Goal: Task Accomplishment & Management: Use online tool/utility

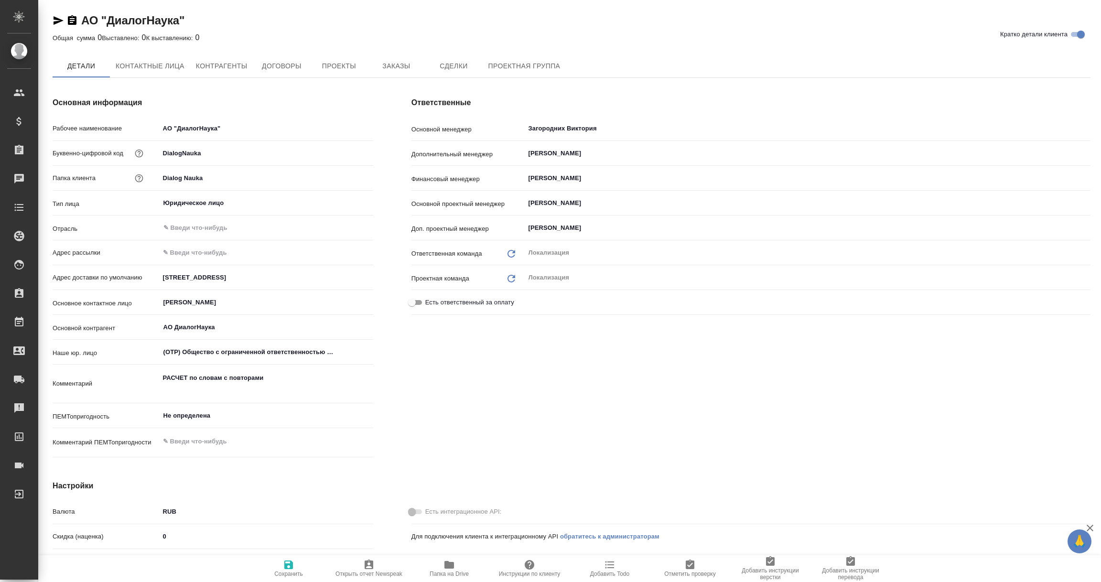
type textarea "x"
click at [56, 19] on icon "button" at bounding box center [59, 20] width 10 height 9
type textarea "x"
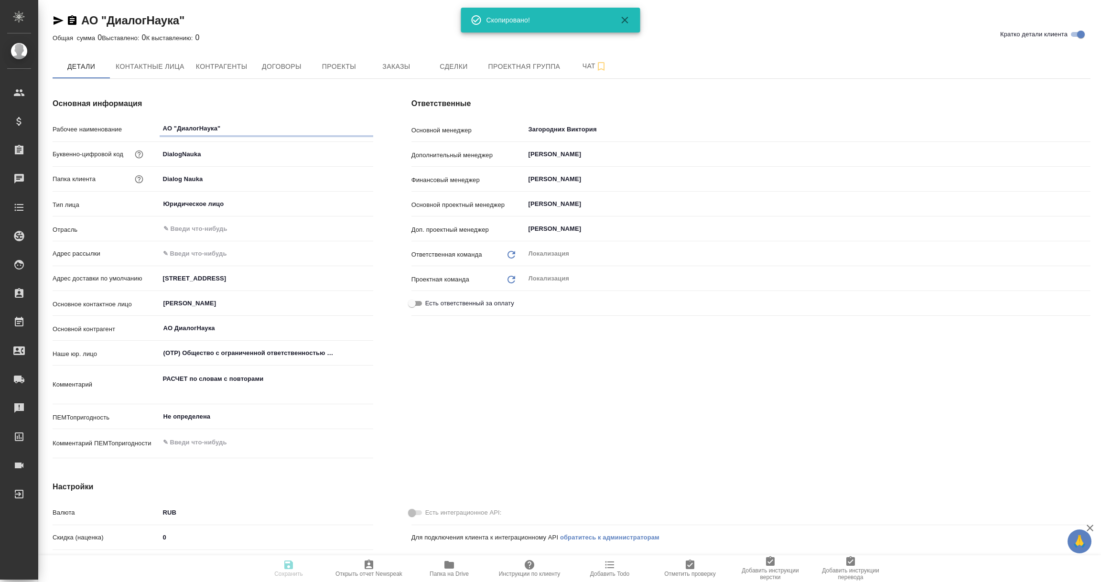
type textarea "x"
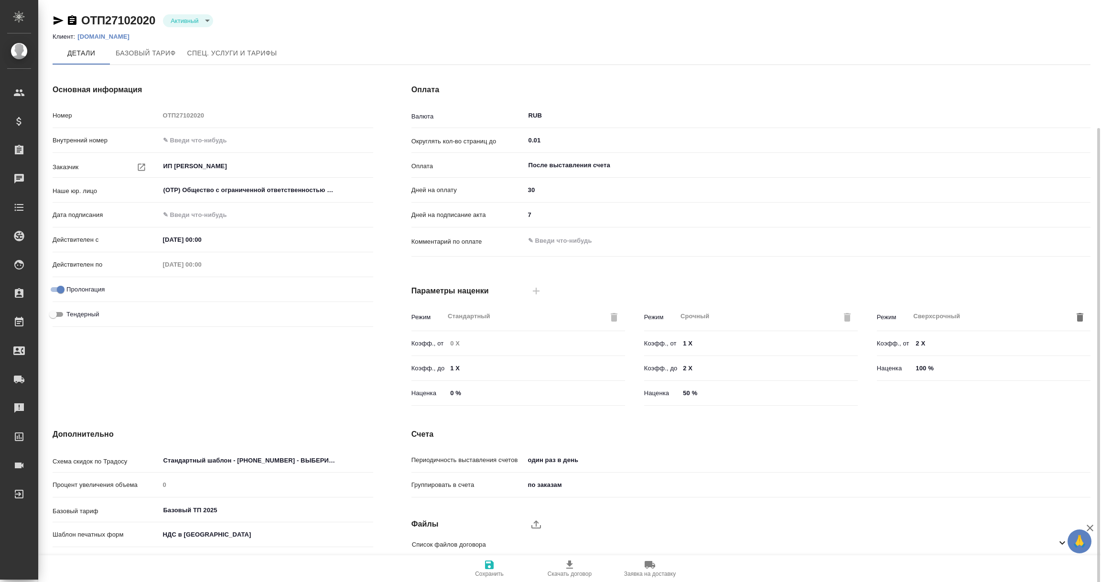
scroll to position [67, 0]
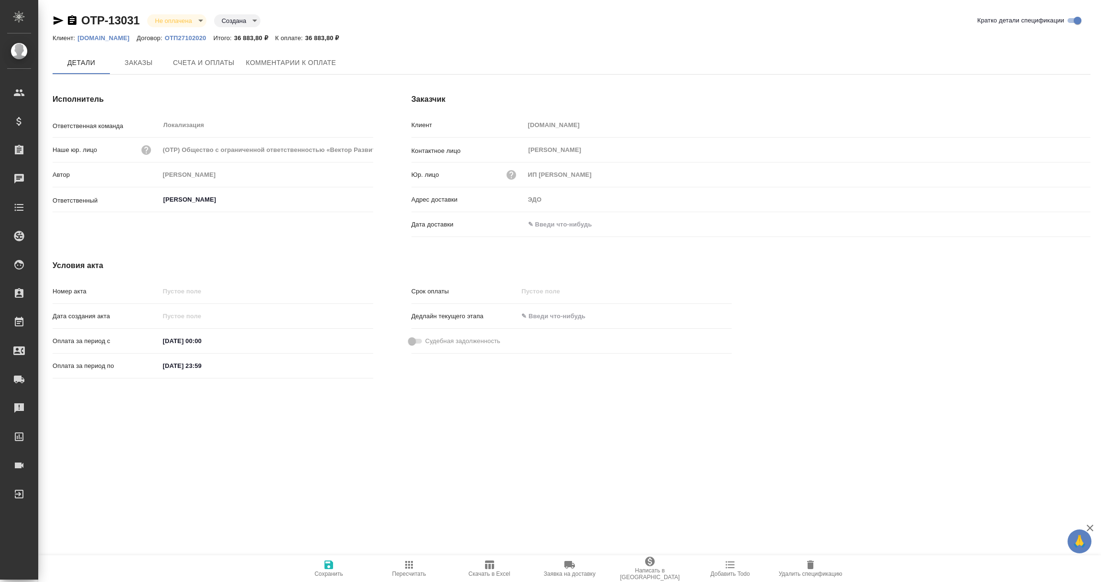
click at [564, 226] on input "text" at bounding box center [567, 224] width 84 height 14
click at [1060, 222] on icon "button" at bounding box center [1062, 224] width 11 height 11
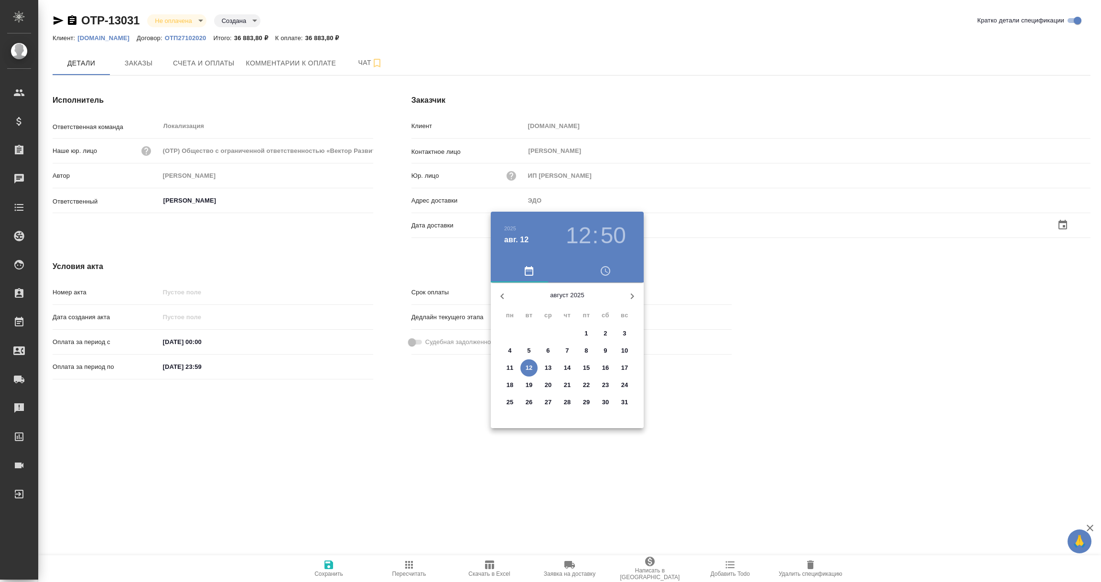
click at [525, 365] on span "12" at bounding box center [528, 368] width 17 height 10
type input "12.08.2025 12:50"
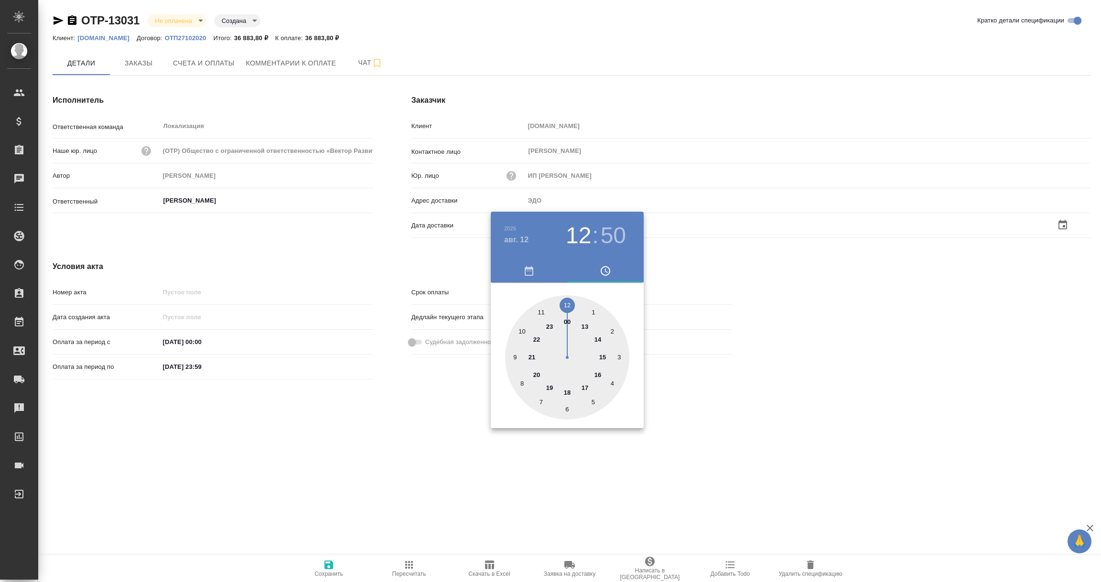
click at [408, 439] on div at bounding box center [550, 291] width 1101 height 582
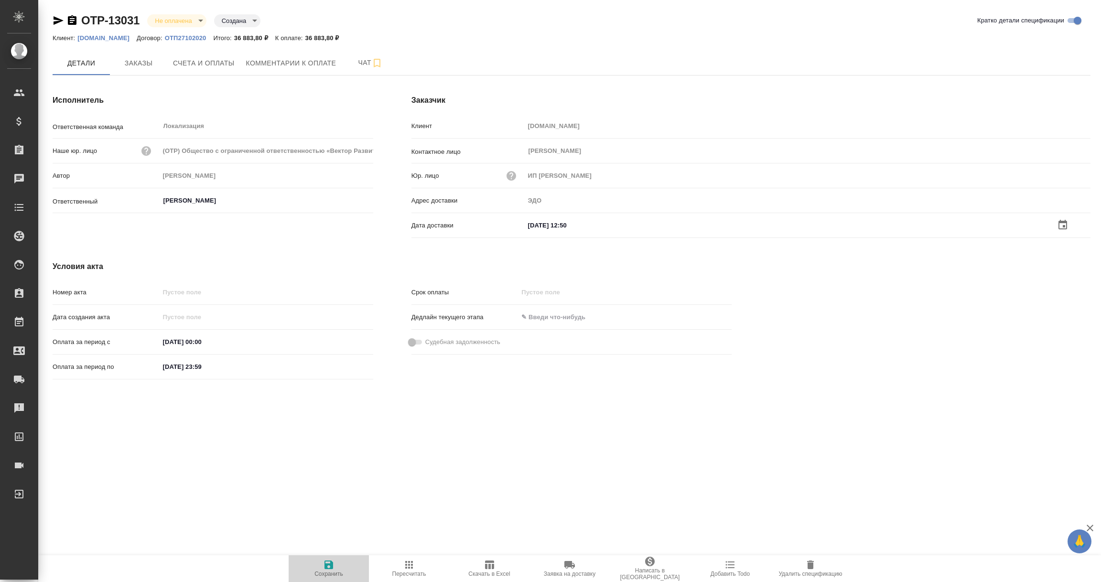
click at [324, 568] on icon "button" at bounding box center [328, 564] width 11 height 11
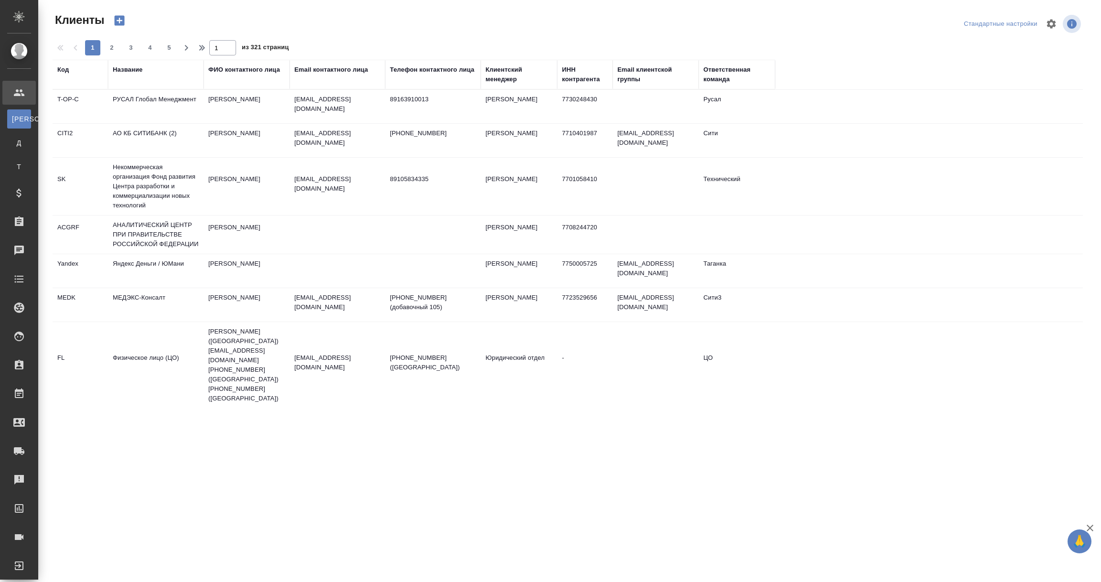
select select "RU"
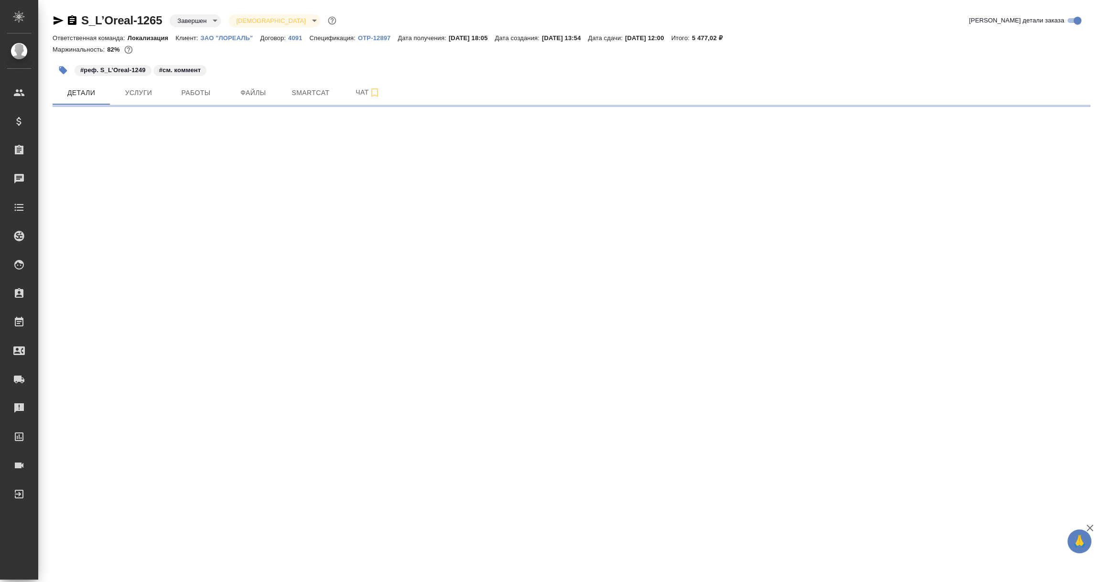
select select "RU"
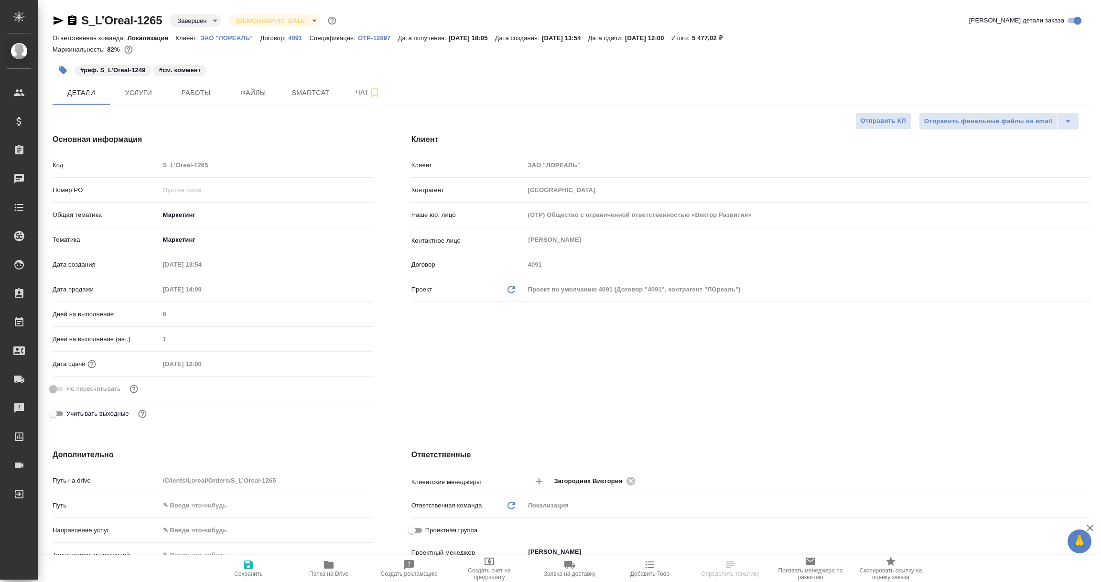
type textarea "x"
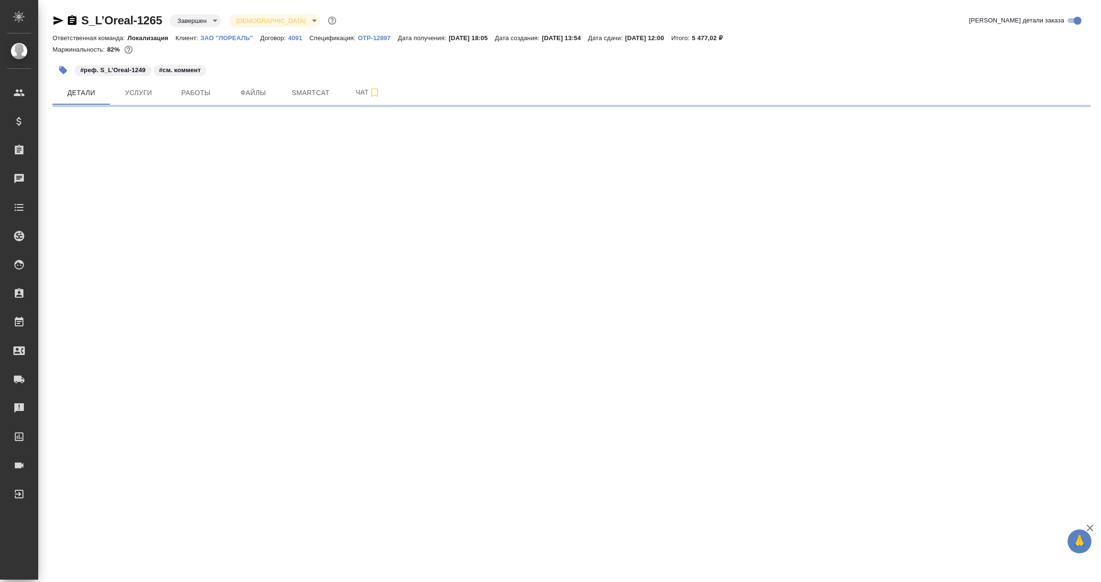
select select "RU"
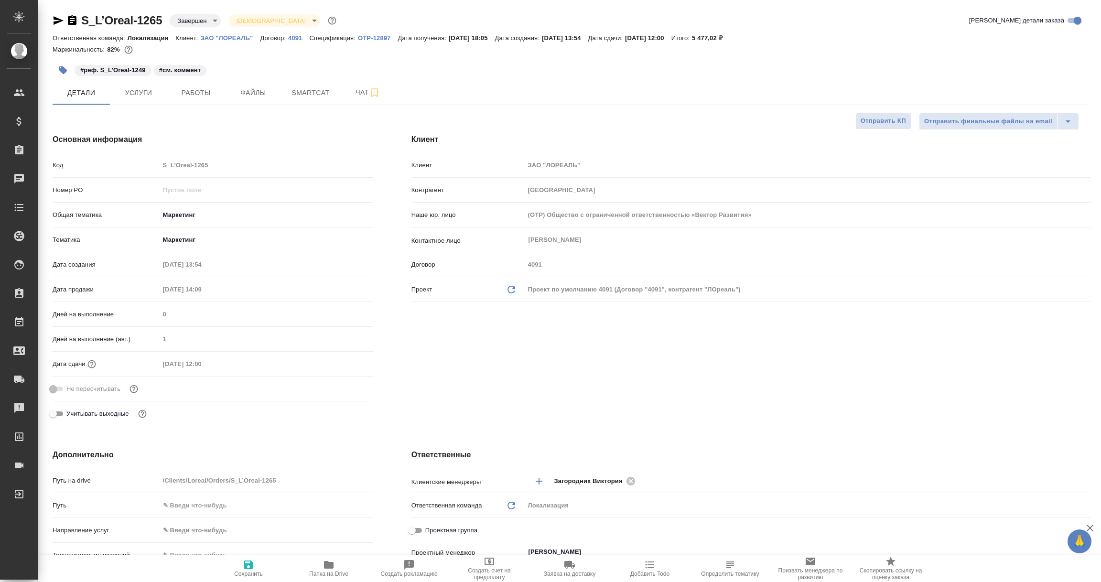
type textarea "x"
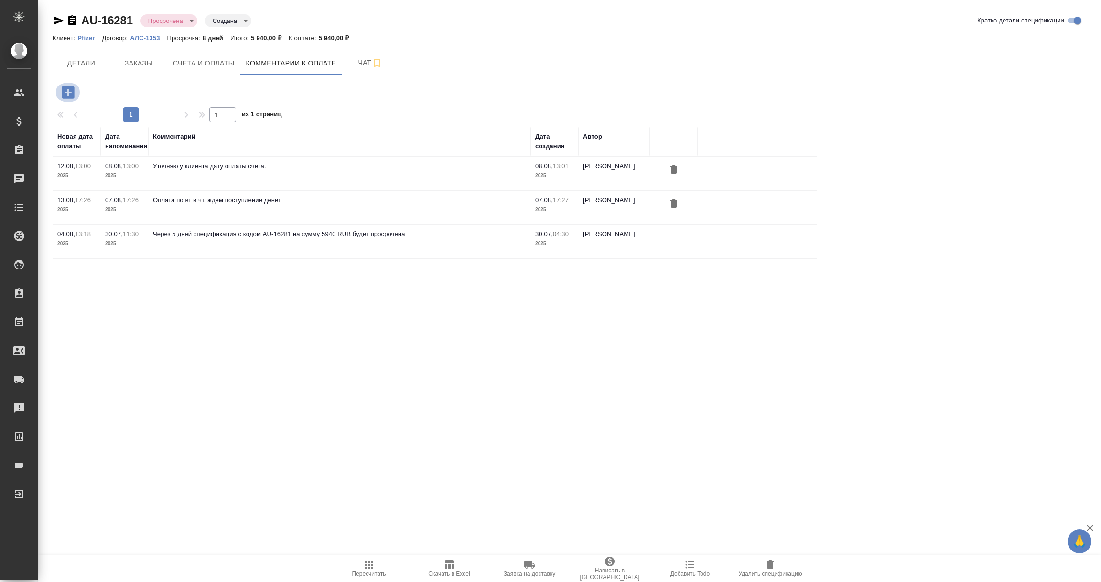
click at [67, 91] on icon "button" at bounding box center [68, 92] width 17 height 17
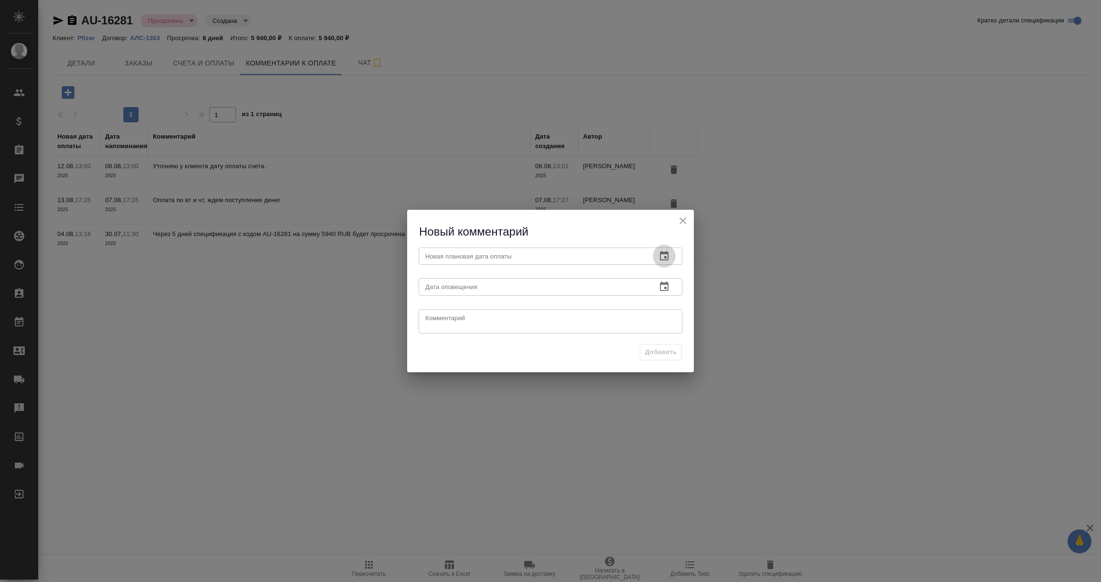
click at [667, 255] on icon "button" at bounding box center [664, 255] width 11 height 11
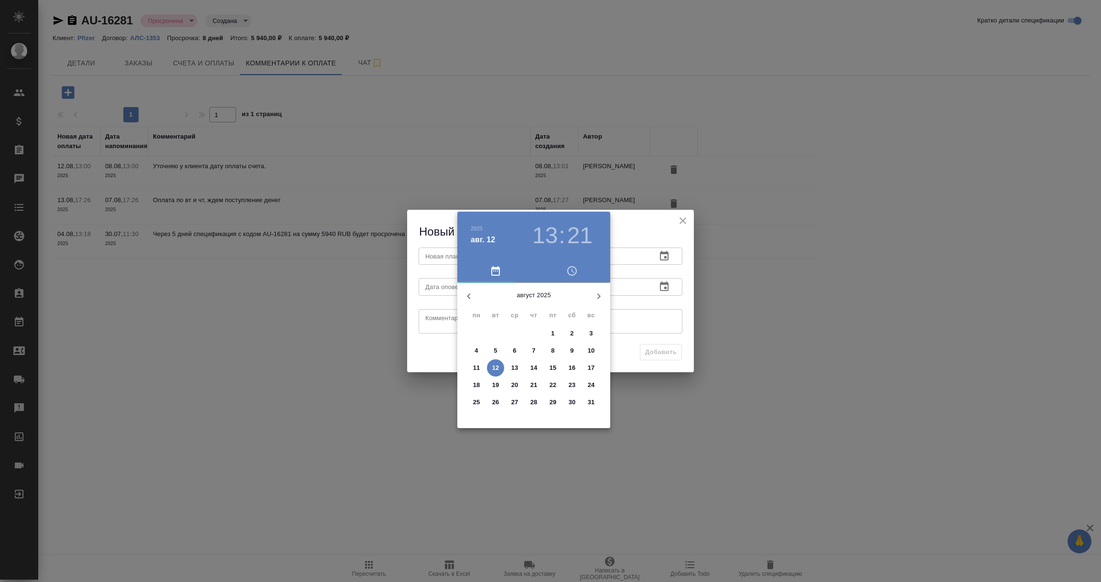
click at [531, 368] on p "14" at bounding box center [533, 368] width 7 height 10
type input "14.08.2025 13:21"
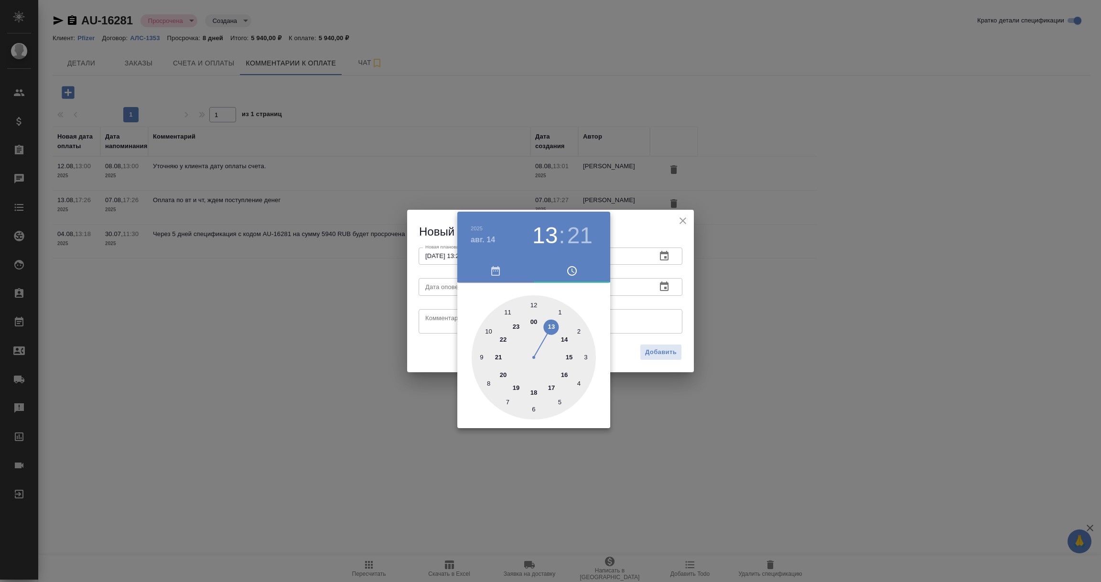
click at [610, 322] on div "00 1 2 3 4 5 6 7 8 9 10 11 12 13 14 15 16 17 18 19 20 21 22 23" at bounding box center [533, 357] width 153 height 124
click at [666, 285] on div at bounding box center [550, 291] width 1101 height 582
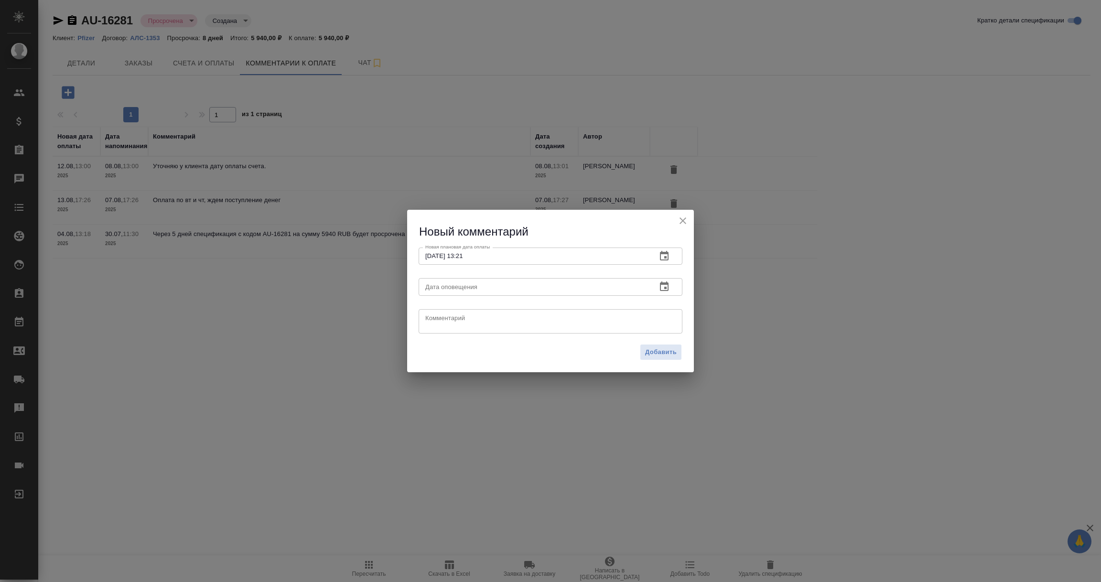
click at [666, 285] on icon "button" at bounding box center [664, 286] width 11 height 11
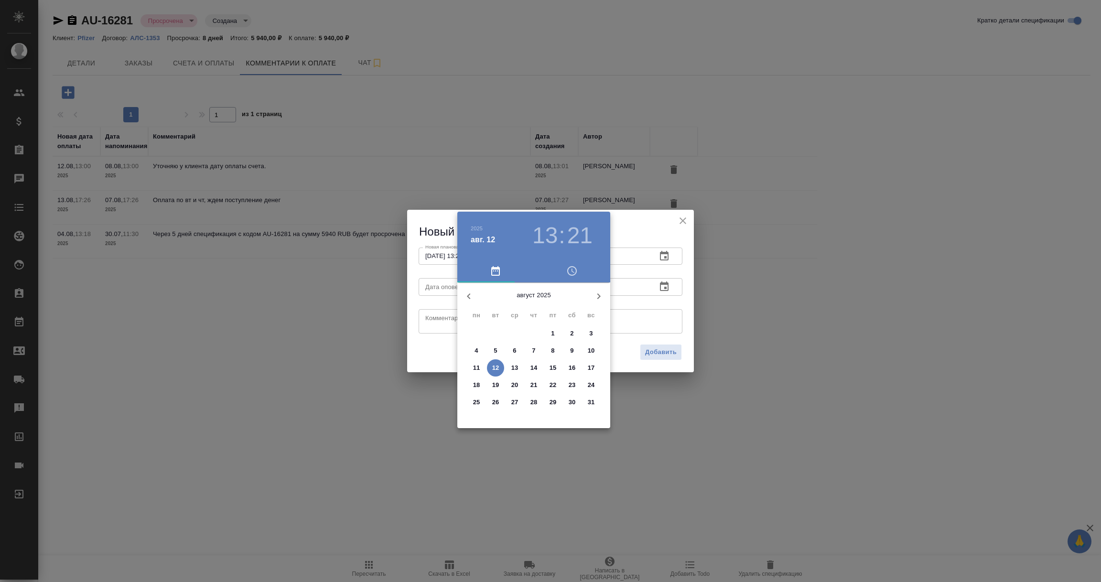
click at [493, 368] on p "12" at bounding box center [495, 368] width 7 height 10
type input "12.08.2025 13:21"
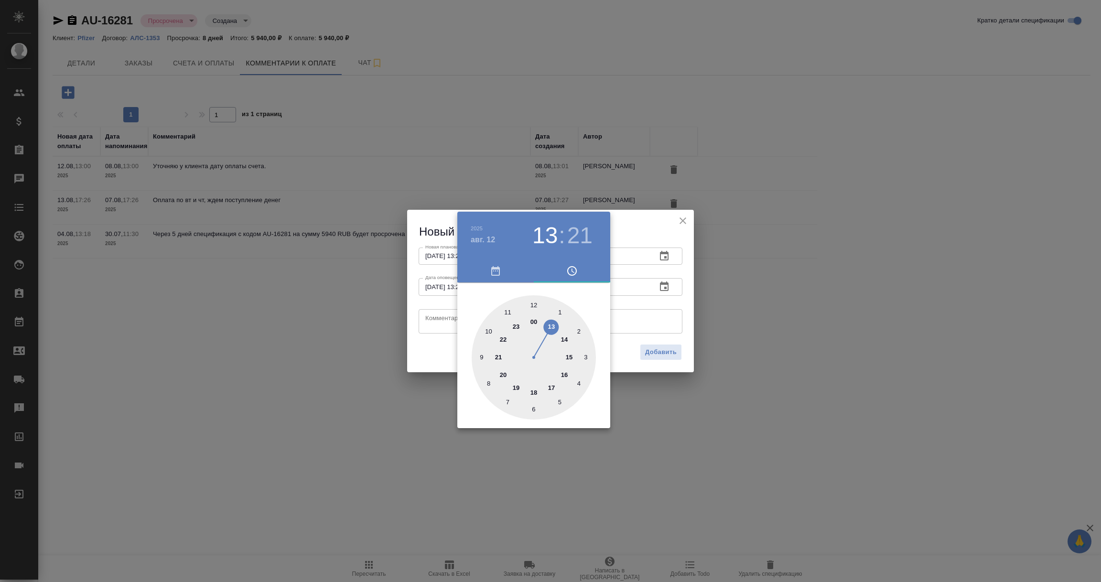
click at [426, 321] on div at bounding box center [550, 291] width 1101 height 582
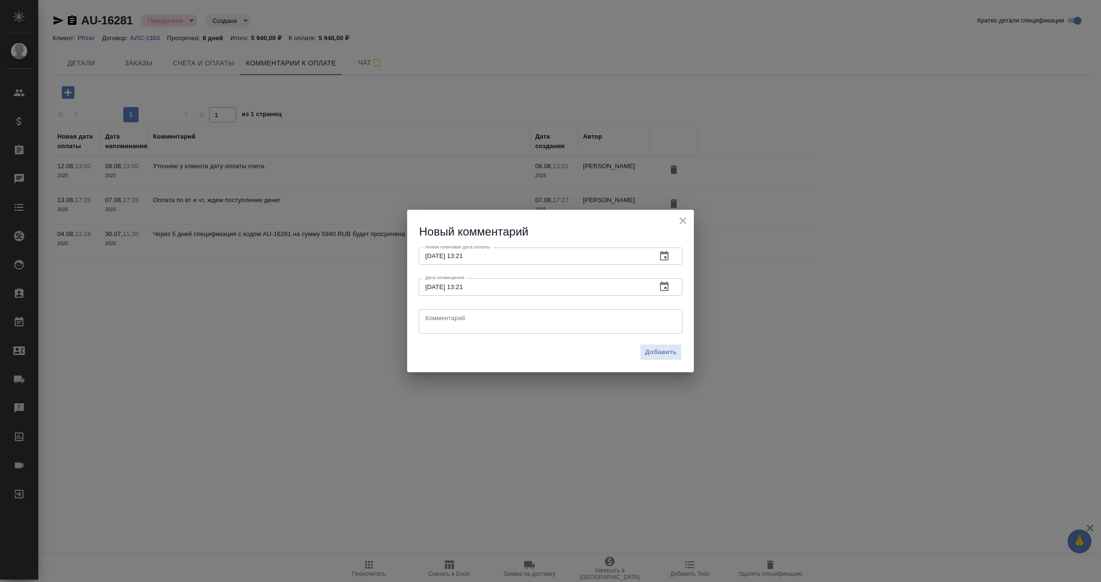
click at [427, 320] on textarea at bounding box center [550, 321] width 250 height 14
paste textarea "Екатерина, добрый день! Переслала ваше письмо коллеге из другого отдела, котора…"
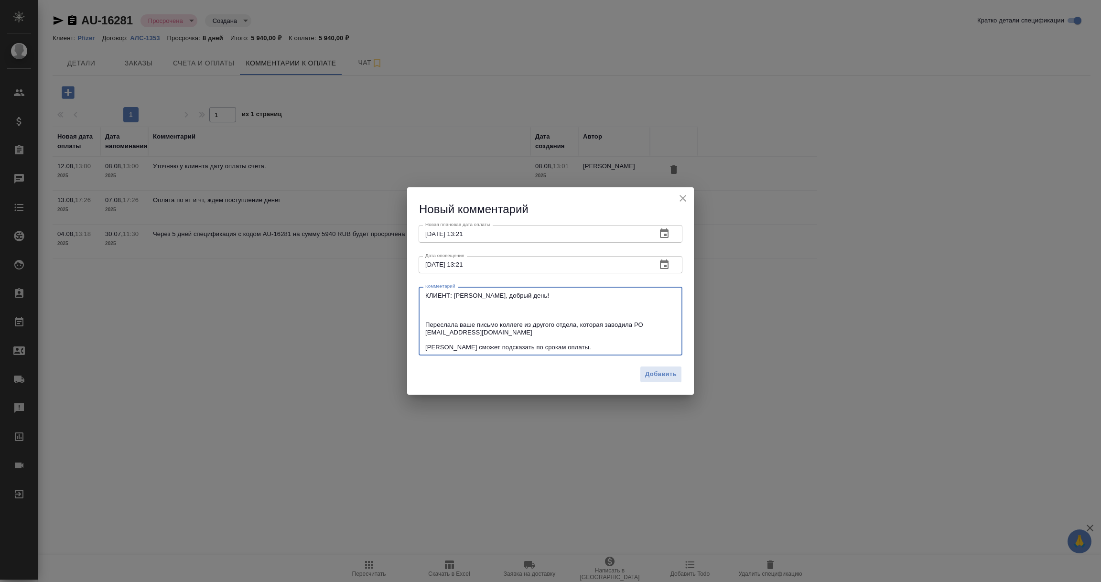
type textarea "КЛИЕНТ: Екатерина, добрый день! Переслала ваше письмо коллеге из другого отдела…"
click at [652, 373] on span "Добавить" at bounding box center [661, 374] width 32 height 11
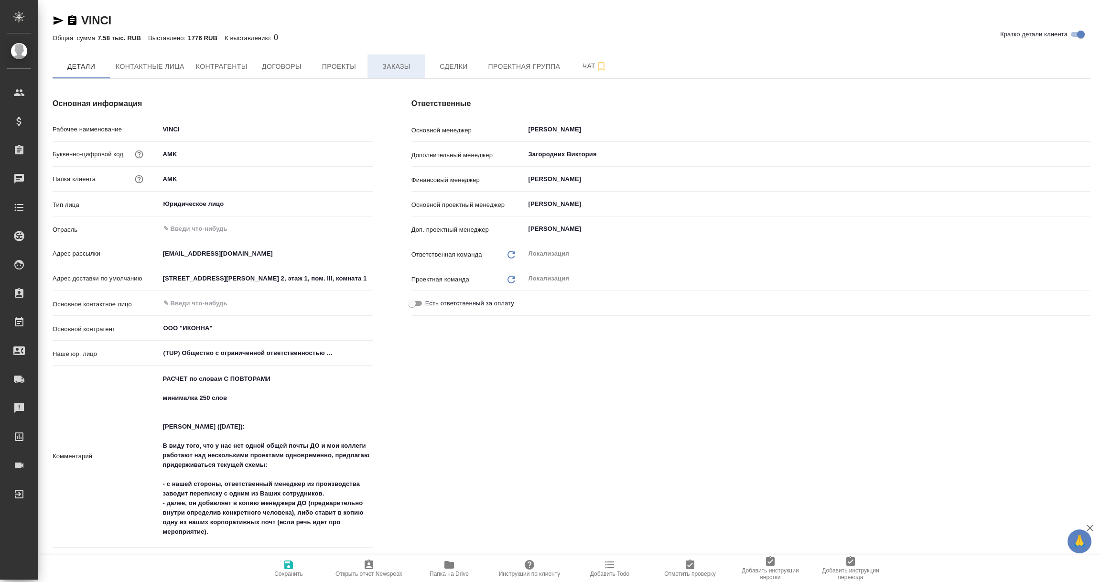
click at [391, 59] on button "Заказы" at bounding box center [396, 66] width 57 height 24
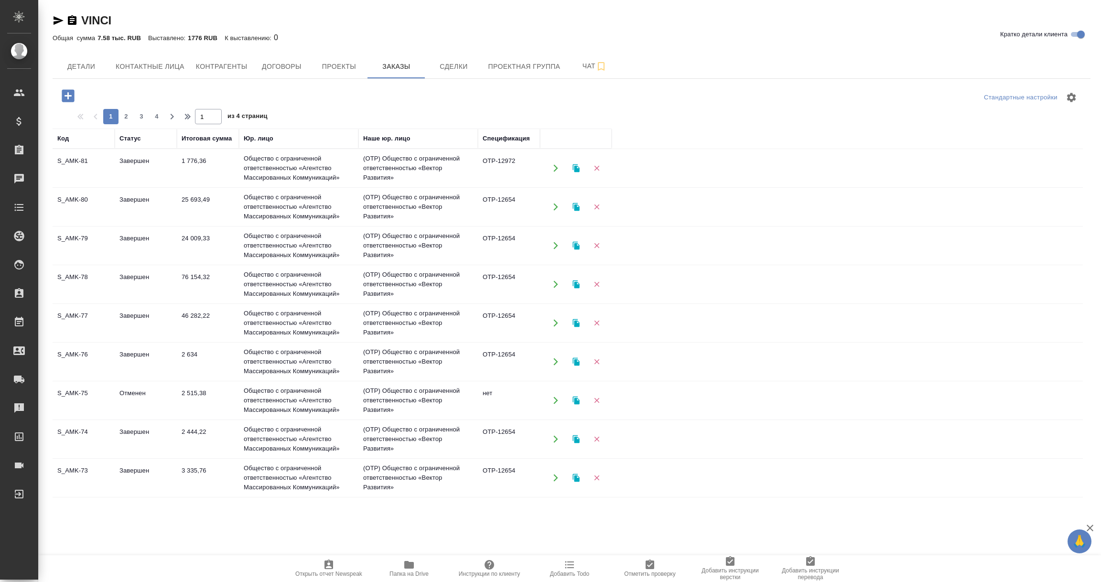
click at [497, 167] on td "OTP-12972" at bounding box center [509, 167] width 62 height 33
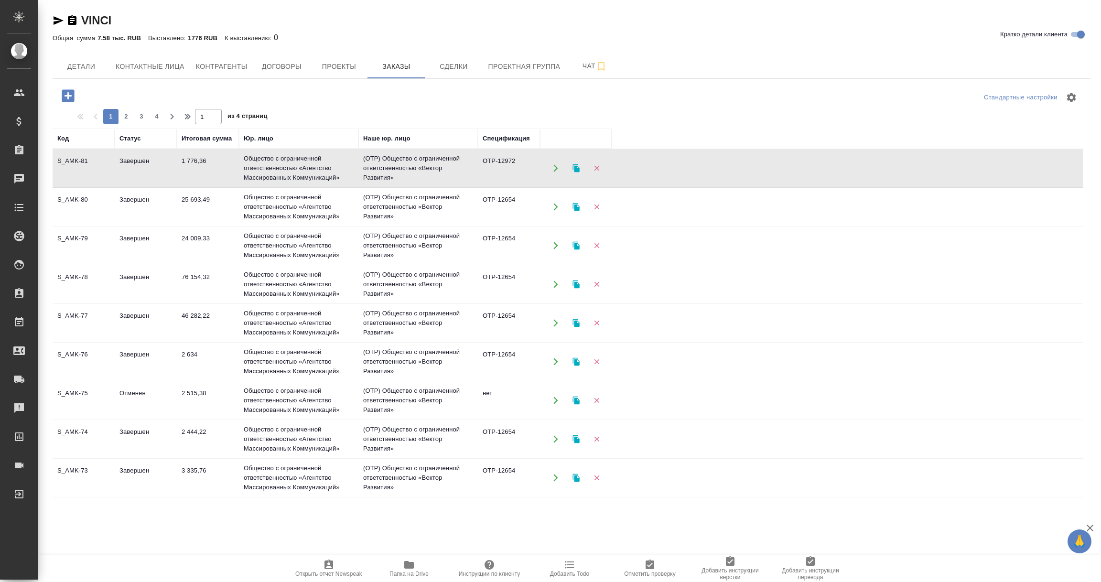
click at [497, 167] on td "OTP-12972" at bounding box center [509, 167] width 62 height 33
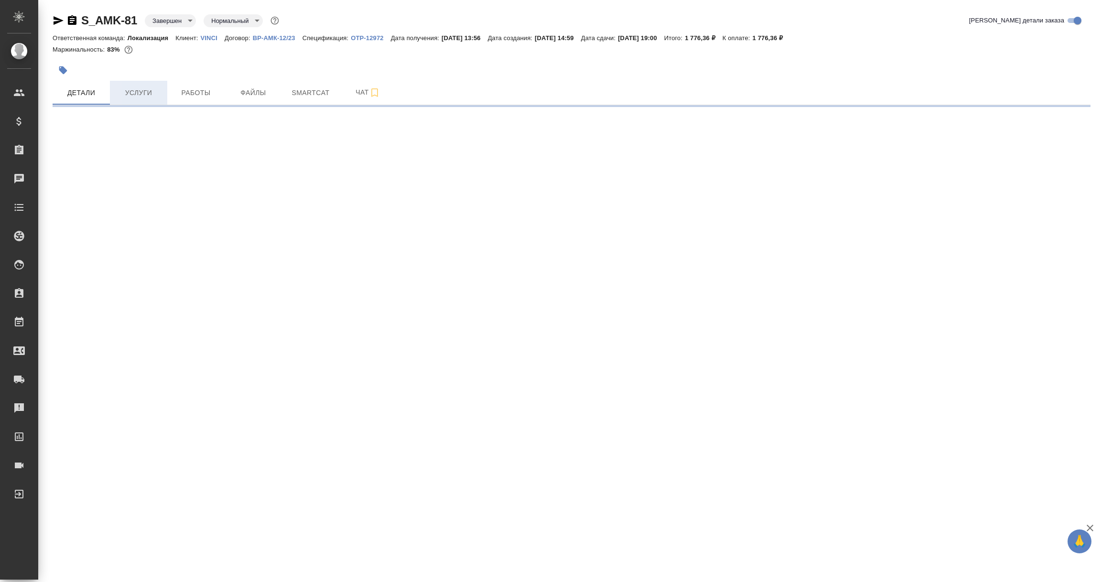
select select "RU"
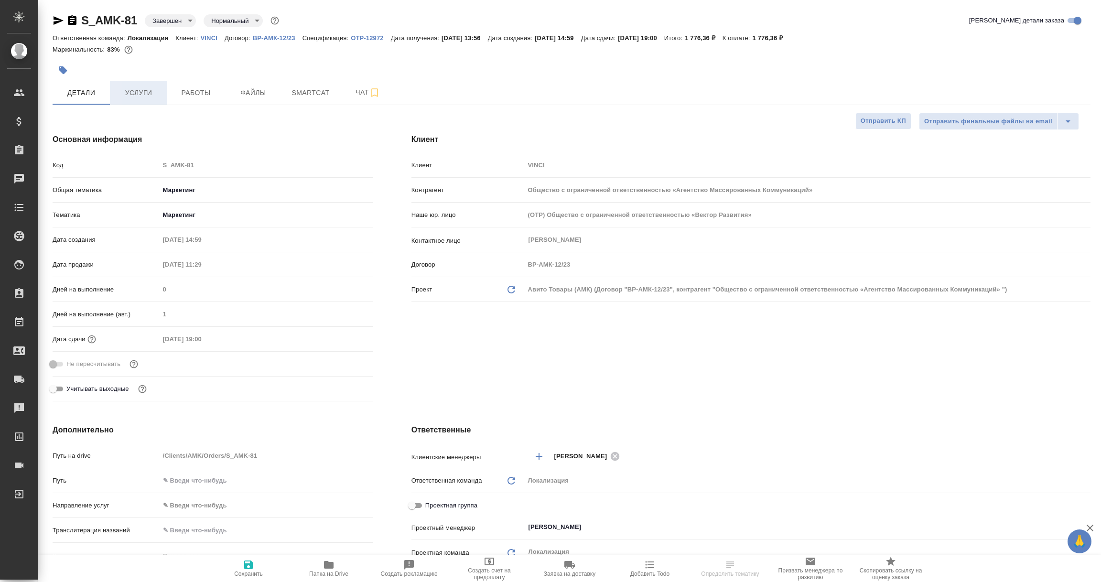
type textarea "x"
click at [134, 88] on span "Услуги" at bounding box center [139, 93] width 46 height 12
type textarea "x"
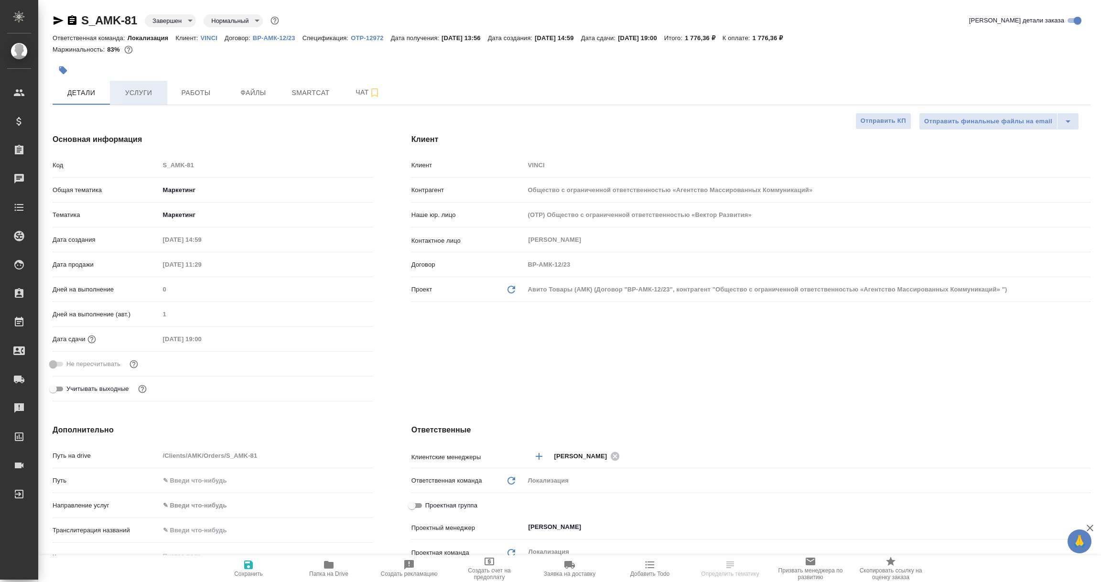
type textarea "x"
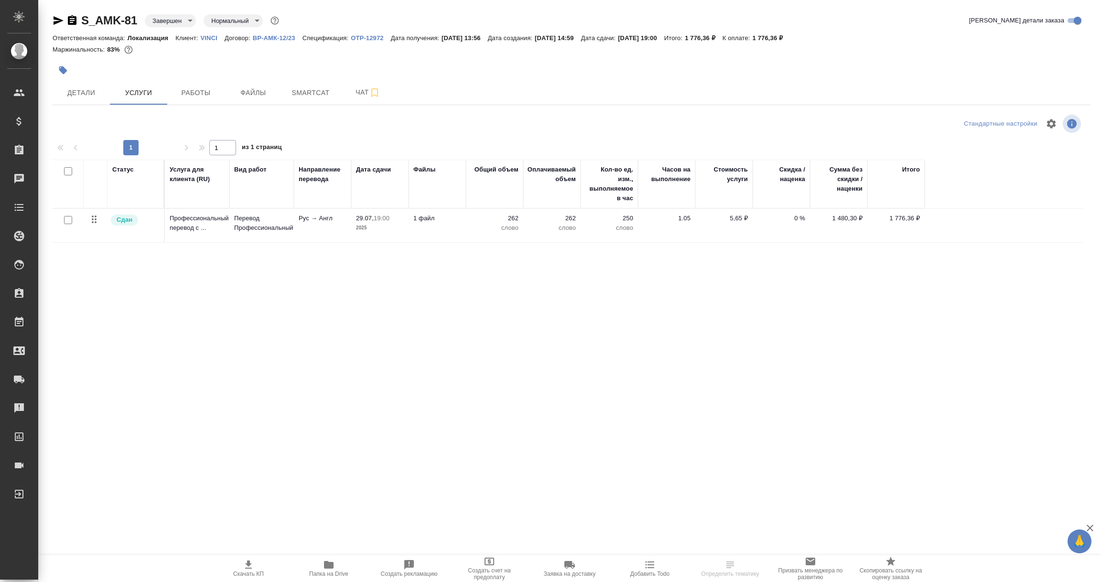
click at [372, 36] on p "OTP-12972" at bounding box center [371, 37] width 40 height 7
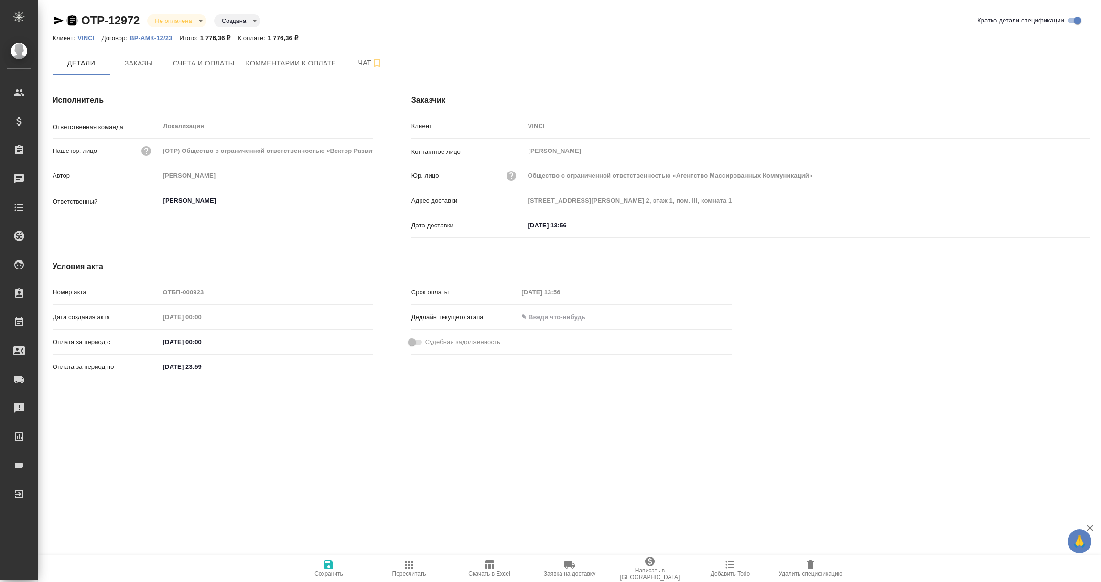
click at [71, 22] on icon "button" at bounding box center [72, 20] width 9 height 10
click at [526, 219] on input "[DATE] 13:56" at bounding box center [567, 225] width 84 height 14
click at [1061, 222] on icon "button" at bounding box center [1062, 224] width 11 height 11
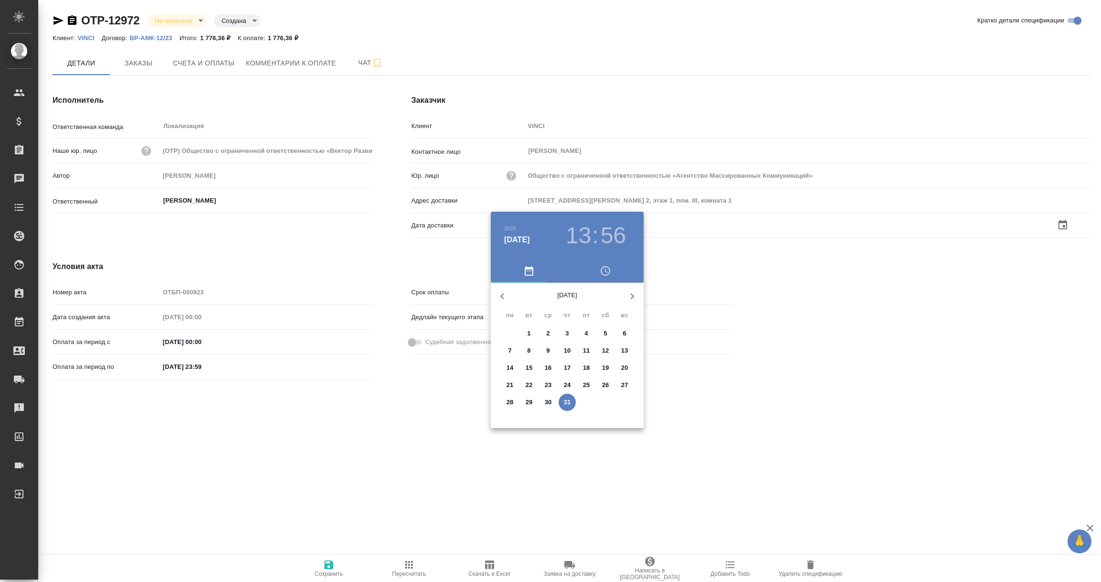
click at [629, 291] on icon "button" at bounding box center [632, 296] width 11 height 11
click at [530, 370] on p "12" at bounding box center [529, 368] width 7 height 10
type input "[DATE] 13:56"
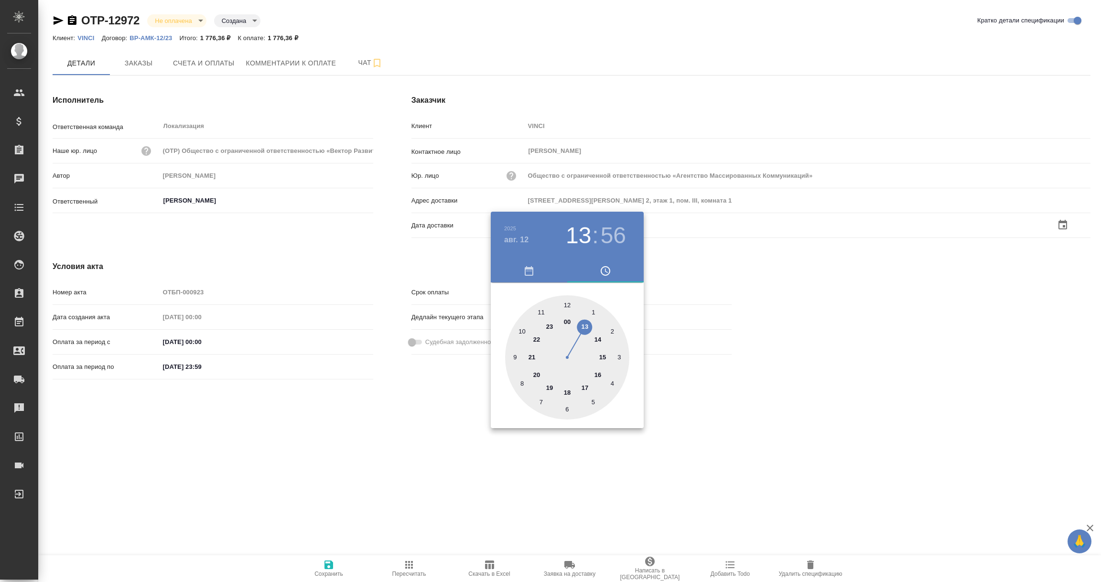
click at [400, 448] on div at bounding box center [550, 291] width 1101 height 582
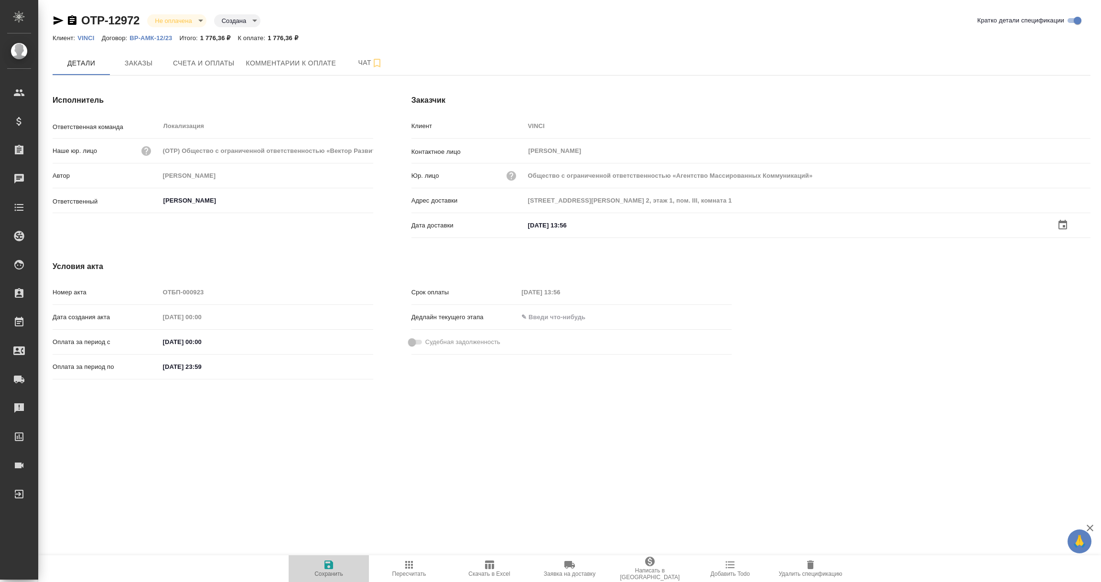
click at [329, 569] on icon "button" at bounding box center [328, 564] width 11 height 11
click at [329, 568] on icon "button" at bounding box center [328, 565] width 9 height 9
